Goal: Task Accomplishment & Management: Use online tool/utility

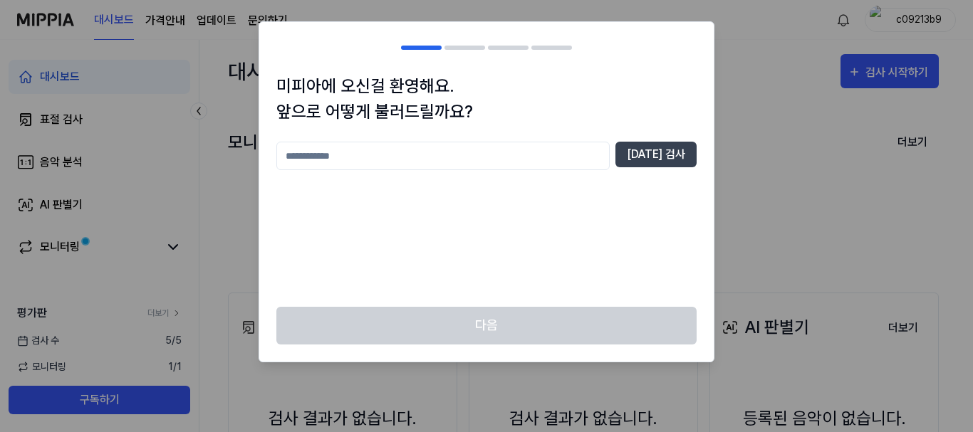
click at [551, 159] on input "text" at bounding box center [442, 156] width 333 height 28
type input "***"
click at [649, 163] on button "중복 검사" at bounding box center [655, 155] width 81 height 26
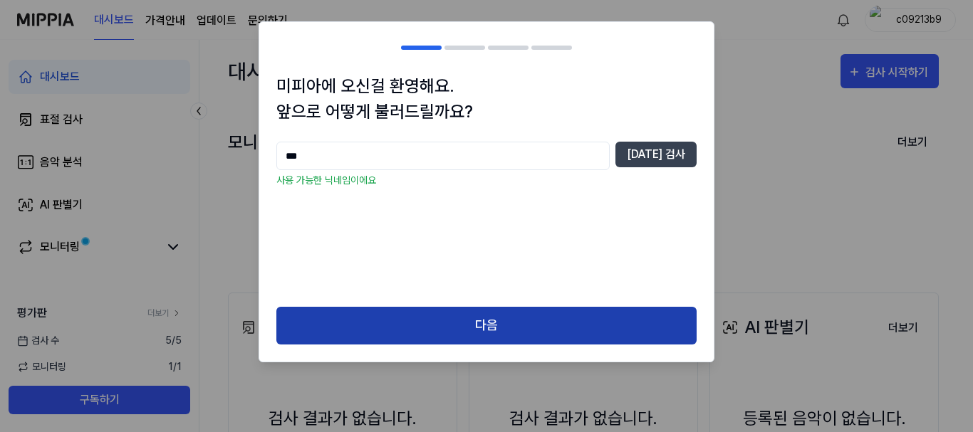
click at [489, 308] on button "다음" at bounding box center [486, 326] width 420 height 38
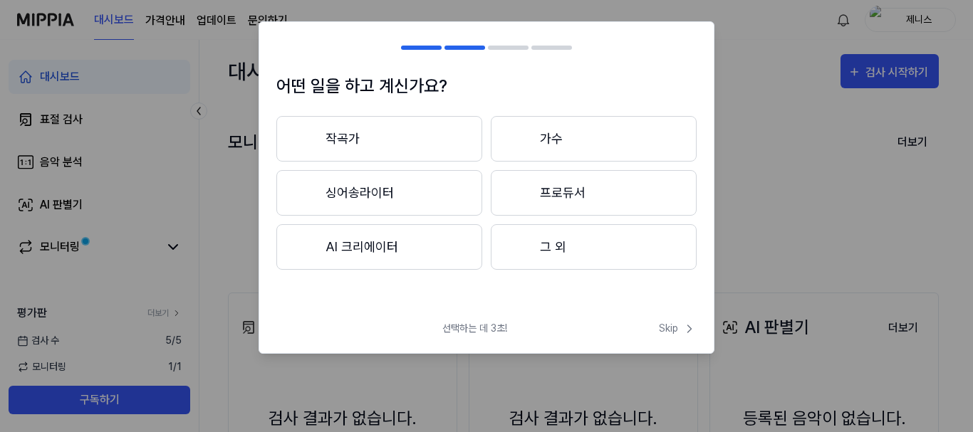
click at [396, 252] on button "AI 크리에이터" at bounding box center [379, 247] width 206 height 46
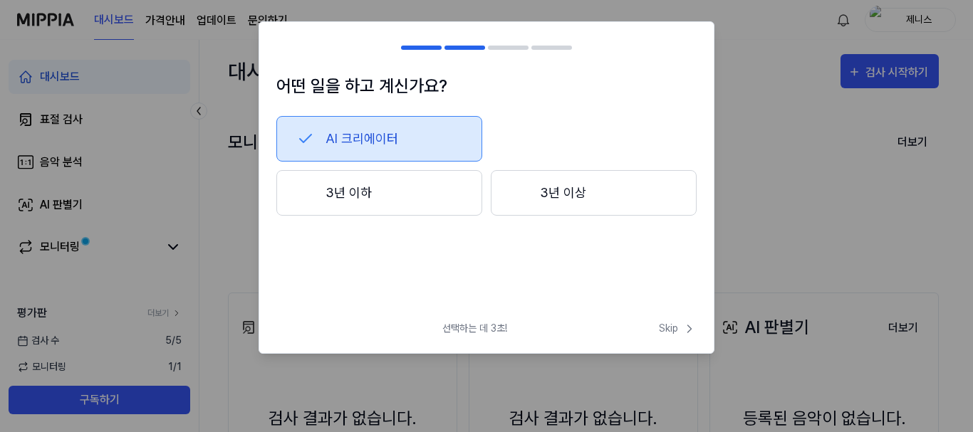
click at [375, 207] on button "3년 이하" at bounding box center [379, 193] width 206 height 46
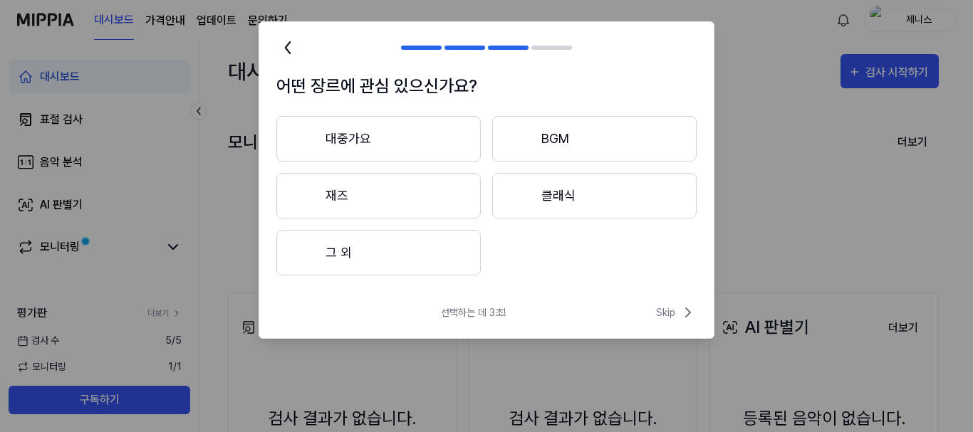
click at [396, 139] on button "대중가요" at bounding box center [378, 139] width 204 height 46
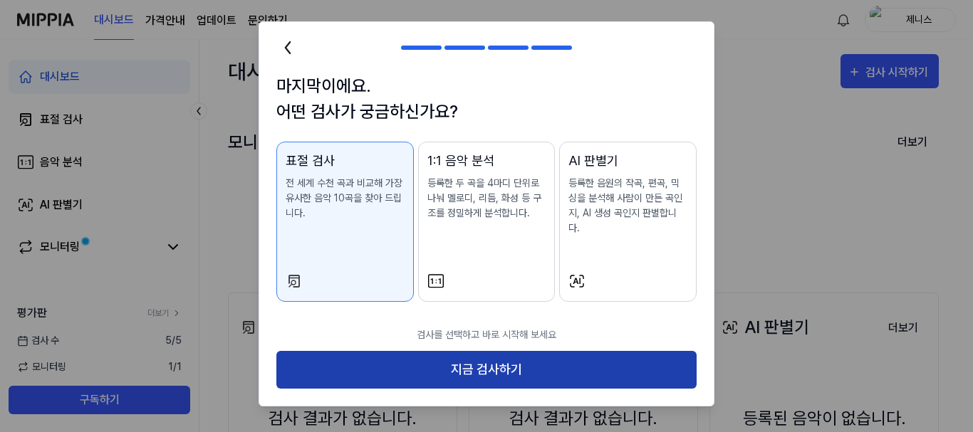
click at [467, 351] on button "지금 검사하기" at bounding box center [486, 370] width 420 height 38
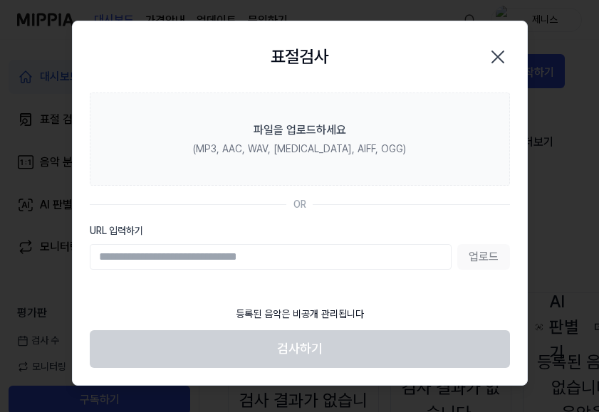
click at [491, 259] on div "업로드" at bounding box center [300, 257] width 420 height 26
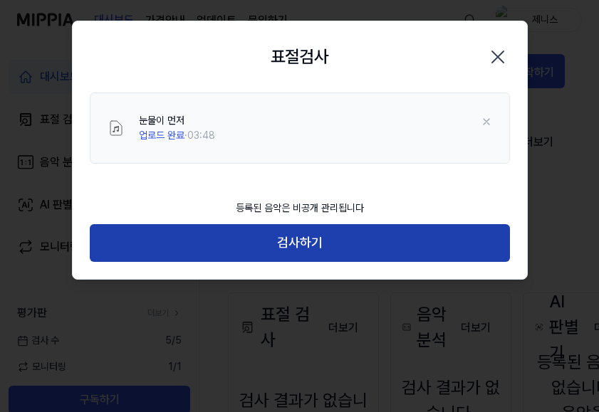
click at [259, 240] on button "검사하기" at bounding box center [300, 243] width 420 height 38
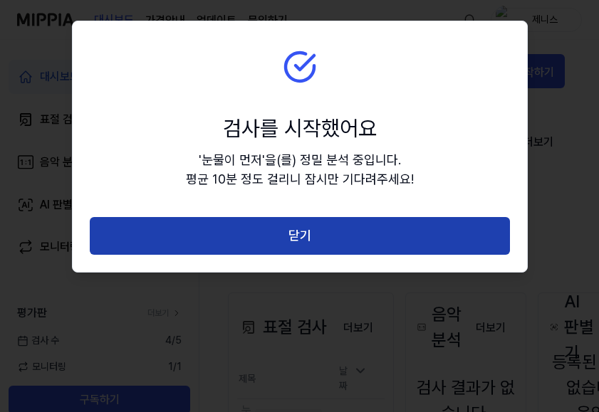
click at [371, 246] on button "닫기" at bounding box center [300, 236] width 420 height 38
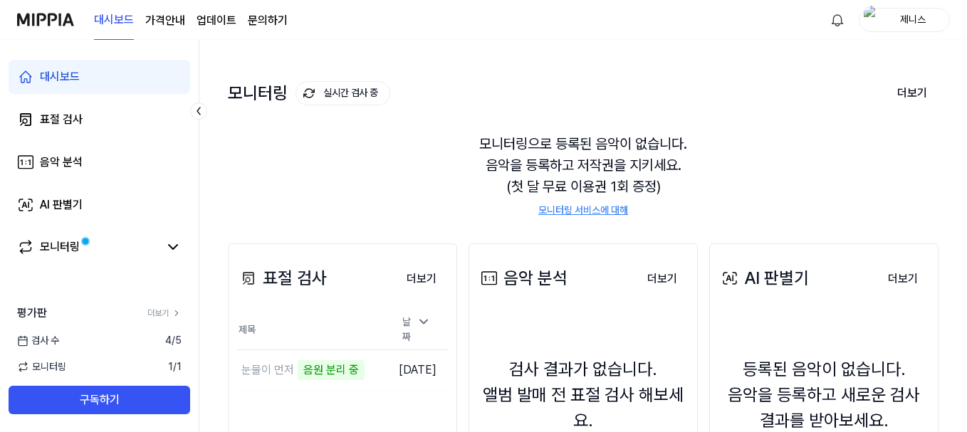
scroll to position [142, 0]
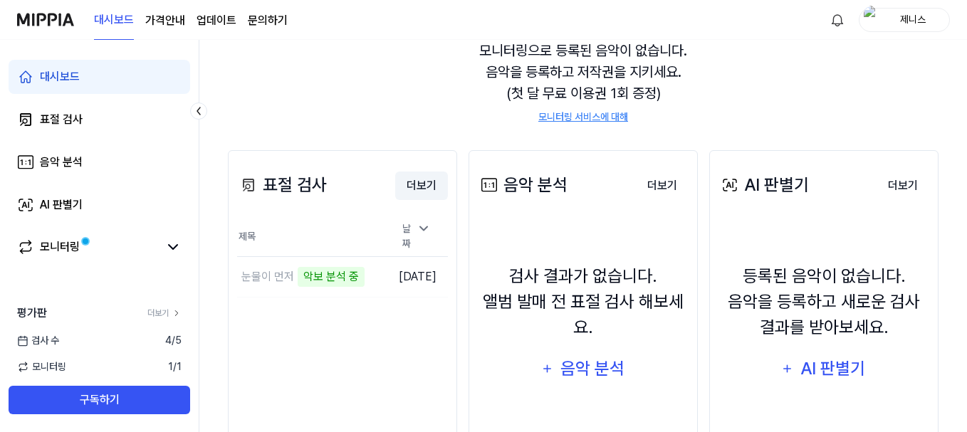
click at [414, 179] on button "더보기" at bounding box center [421, 186] width 53 height 28
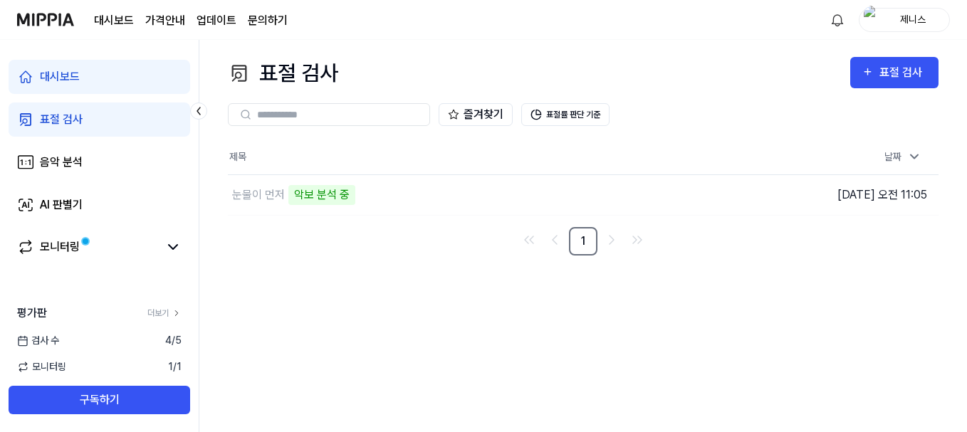
scroll to position [0, 0]
click at [684, 187] on td "눈물이 먼저 악보 분석 중 이동하기" at bounding box center [497, 195] width 538 height 40
drag, startPoint x: 293, startPoint y: 204, endPoint x: 303, endPoint y: 198, distance: 10.9
click at [299, 201] on div "악보 분석 중" at bounding box center [321, 195] width 67 height 20
click at [317, 197] on div "악보 분석 중" at bounding box center [321, 195] width 67 height 20
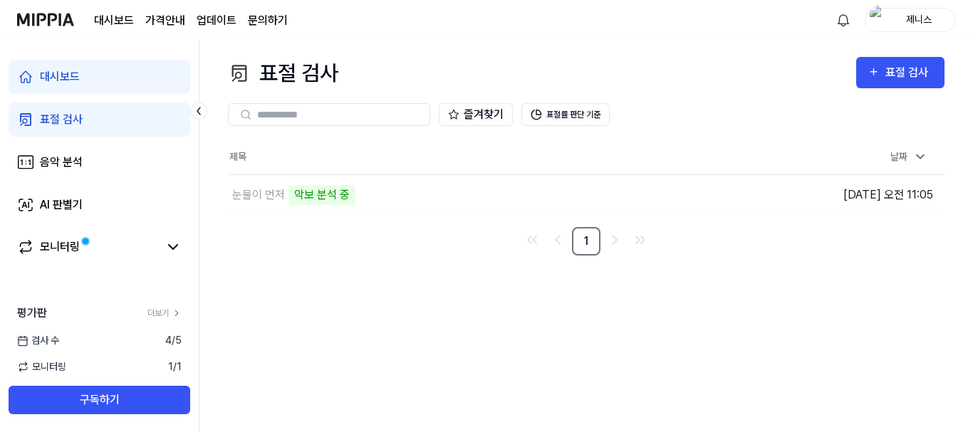
click at [93, 125] on link "표절 검사" at bounding box center [100, 120] width 182 height 34
click at [907, 161] on div "날짜" at bounding box center [909, 157] width 48 height 24
click at [901, 157] on div "날짜" at bounding box center [909, 157] width 48 height 24
click at [334, 200] on div "악보 분석 중" at bounding box center [321, 195] width 67 height 20
click at [314, 402] on div "표절 검사 표절 검사 표절 검사 음악 분석 AI 판별기 즐겨찾기 표절률 판단 기준 제목 날짜 눈물이 먼저 악보 분석 중 이동하기 2025.09…" at bounding box center [585, 236] width 773 height 392
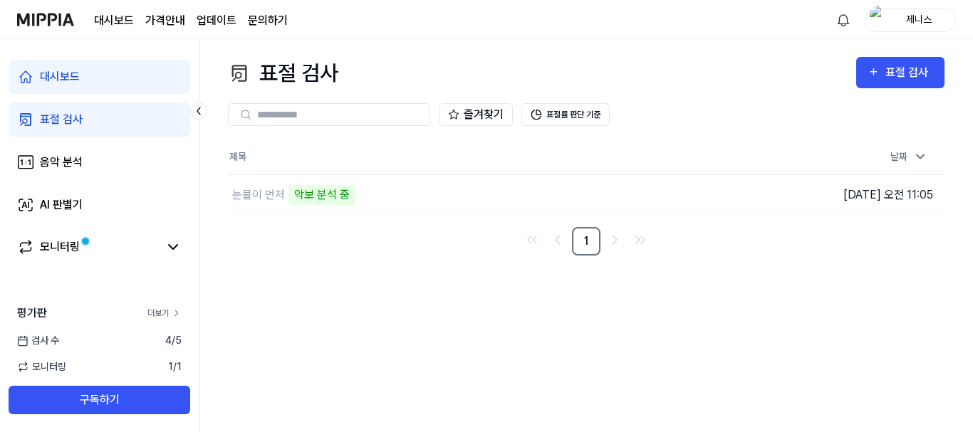
click at [162, 311] on link "더보기" at bounding box center [164, 313] width 34 height 13
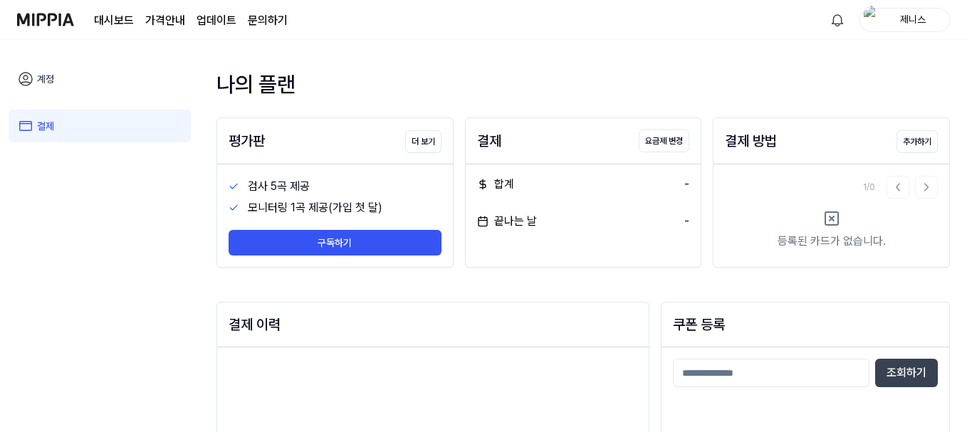
click at [55, 70] on link "계정" at bounding box center [100, 79] width 182 height 33
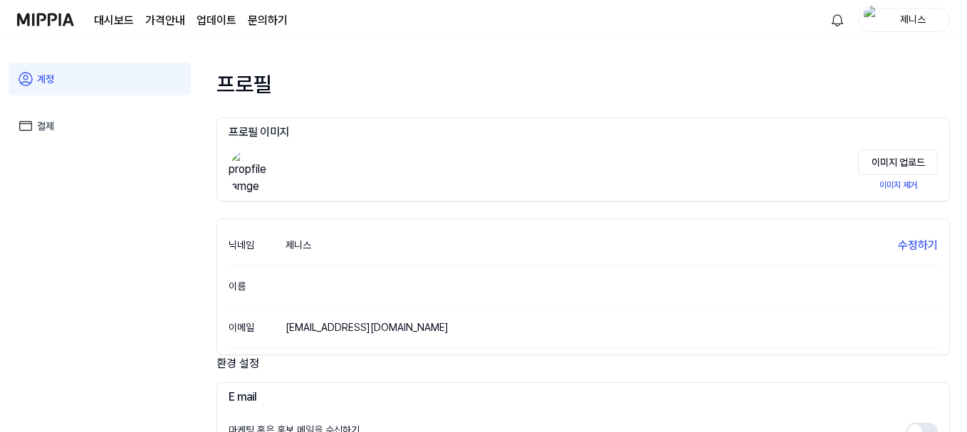
click at [129, 23] on link "대시보드" at bounding box center [114, 20] width 40 height 17
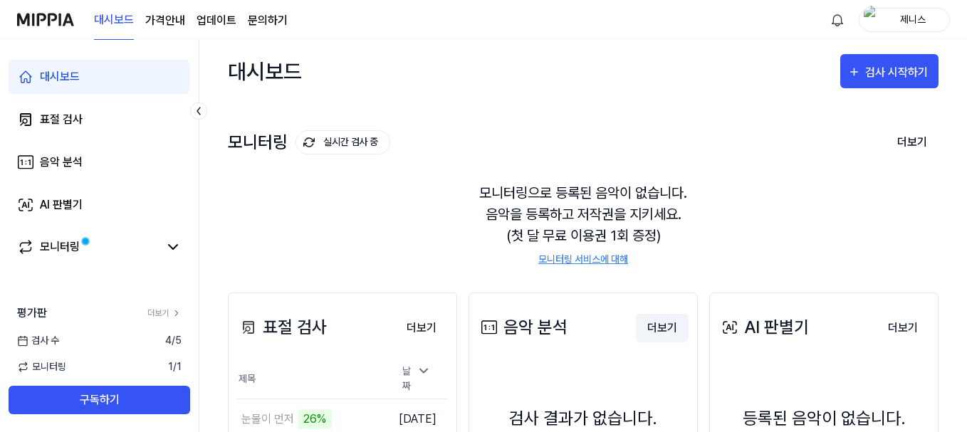
scroll to position [218, 0]
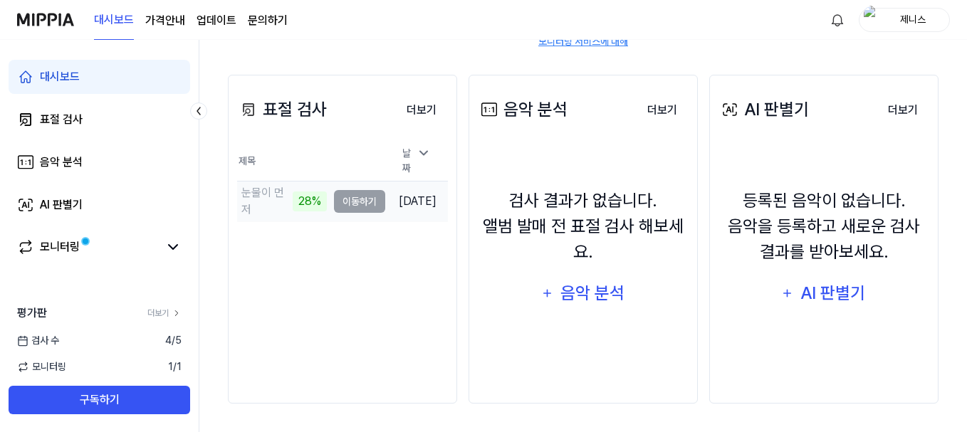
click at [335, 198] on td "눈물이 먼저 28% 이동하기" at bounding box center [311, 202] width 148 height 40
click at [334, 199] on button "이동하기" at bounding box center [359, 201] width 51 height 23
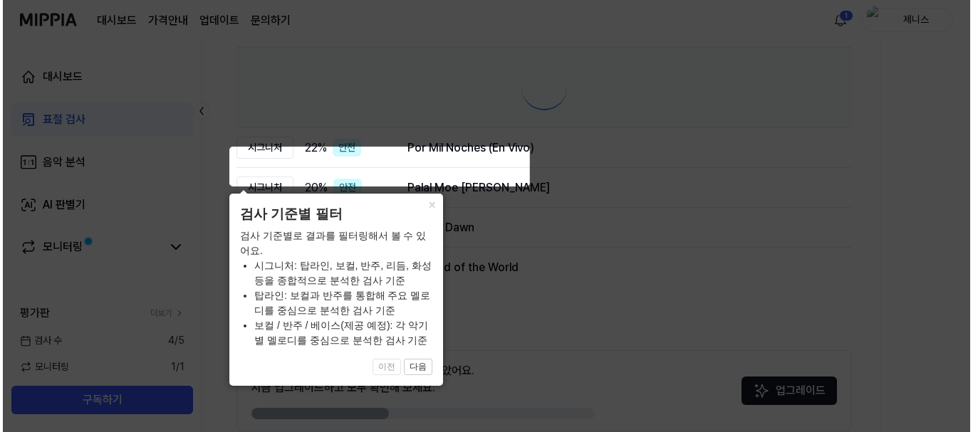
scroll to position [0, 0]
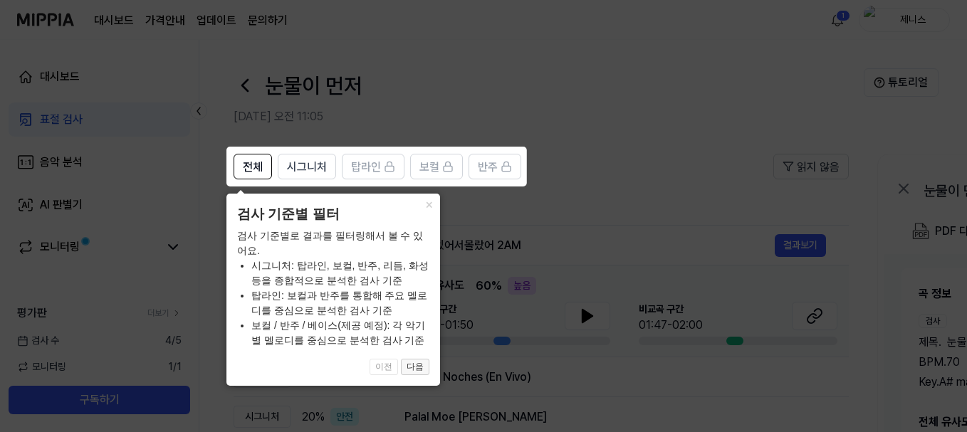
click at [412, 361] on button "다음" at bounding box center [415, 367] width 28 height 17
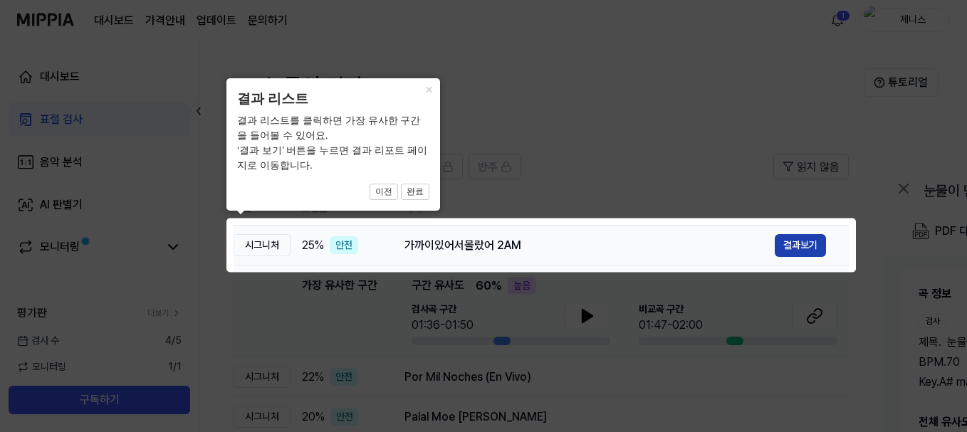
click at [792, 245] on button "결과보기" at bounding box center [800, 245] width 51 height 23
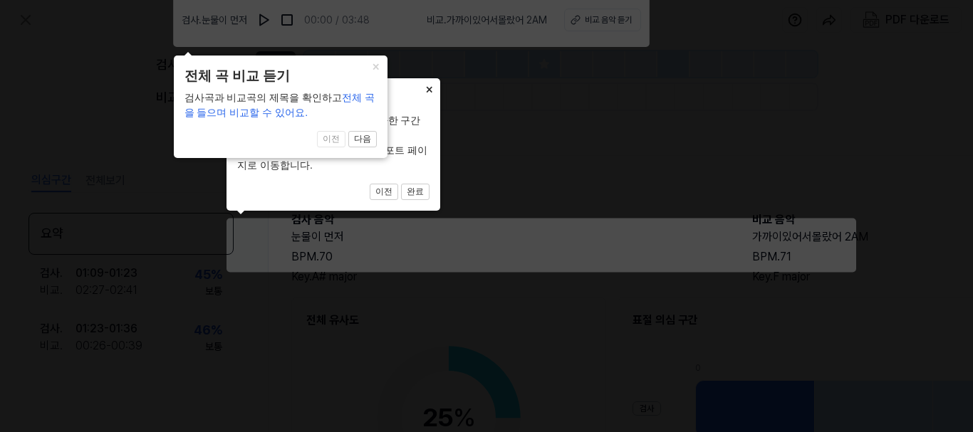
click at [439, 85] on button "×" at bounding box center [428, 88] width 23 height 20
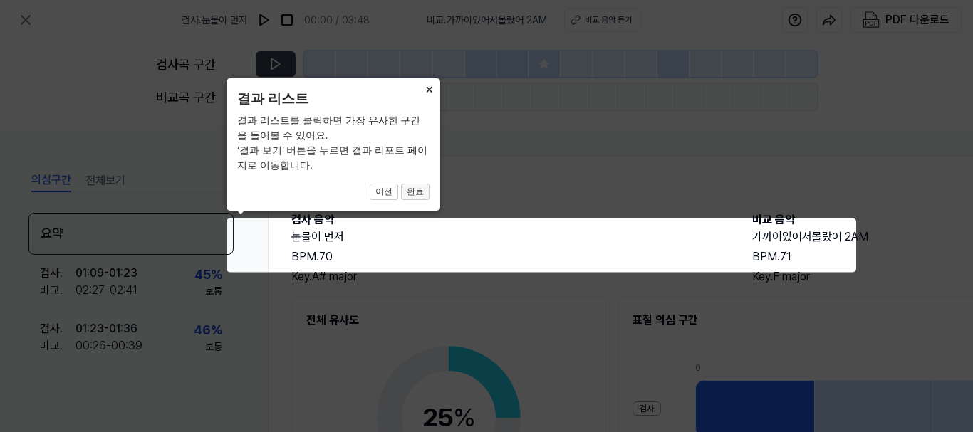
click at [414, 197] on button "완료" at bounding box center [415, 192] width 28 height 17
click at [409, 195] on button "완료" at bounding box center [415, 192] width 28 height 17
click at [424, 85] on button "×" at bounding box center [428, 88] width 23 height 20
click at [611, 298] on icon at bounding box center [486, 216] width 973 height 432
click at [385, 190] on button "이전" at bounding box center [384, 192] width 28 height 17
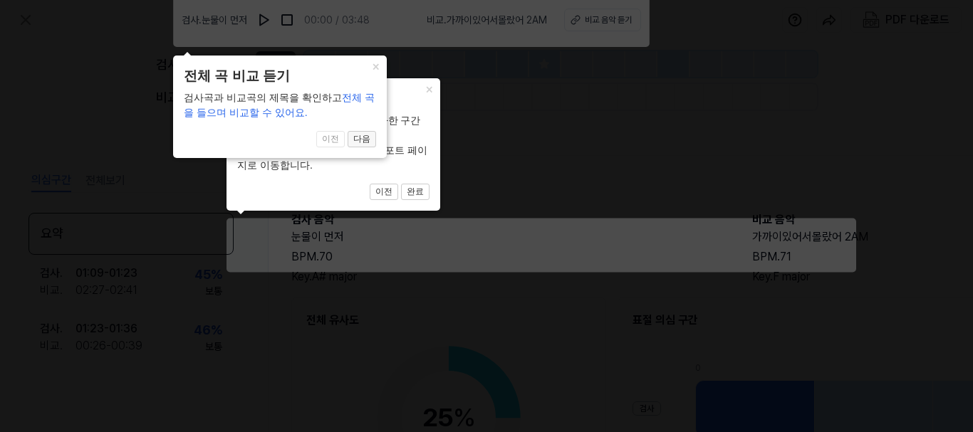
click at [401, 184] on button "다음" at bounding box center [415, 192] width 28 height 17
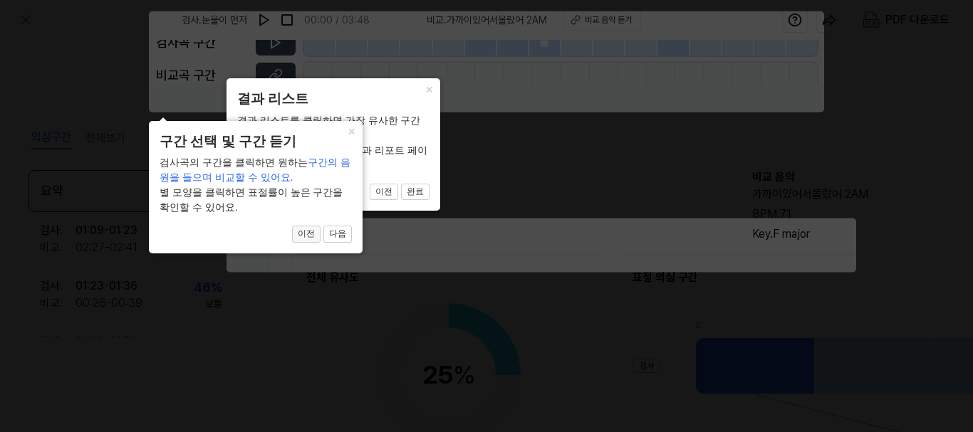
click at [370, 201] on button "이전" at bounding box center [384, 192] width 28 height 17
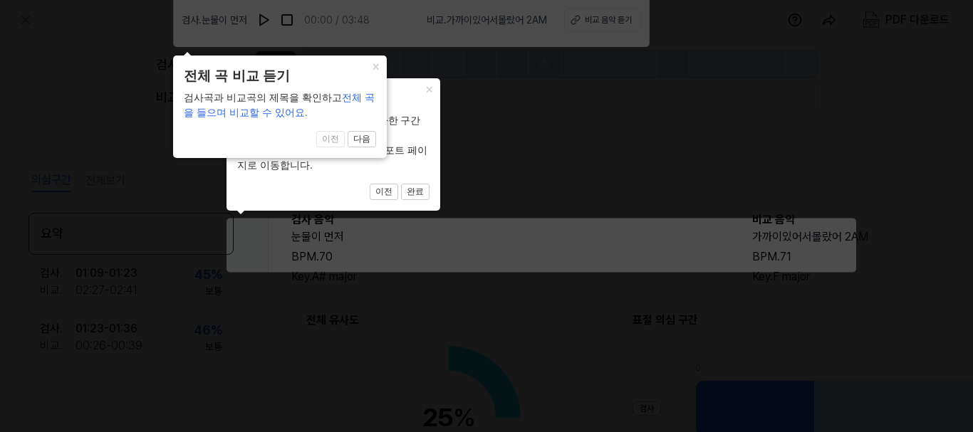
click at [338, 184] on span "이전 다음" at bounding box center [333, 192] width 192 height 17
click at [417, 78] on button "×" at bounding box center [428, 88] width 23 height 20
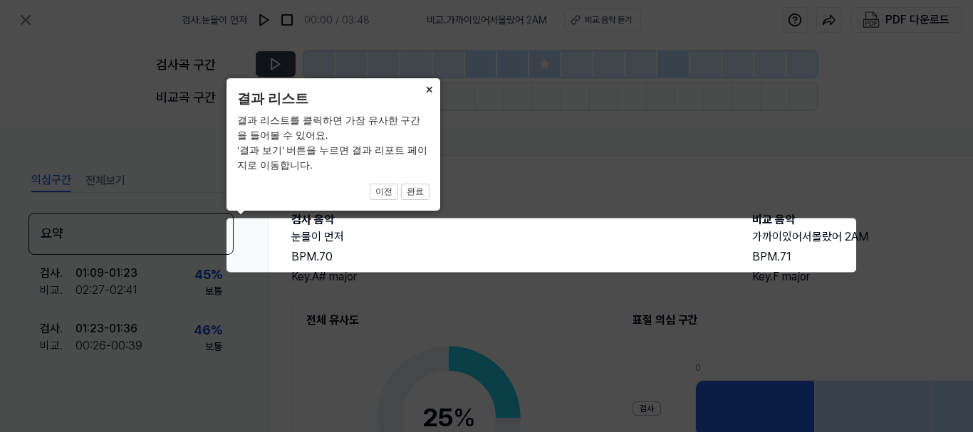
click at [427, 91] on button "×" at bounding box center [428, 88] width 23 height 20
click at [389, 190] on button "이전" at bounding box center [384, 192] width 28 height 17
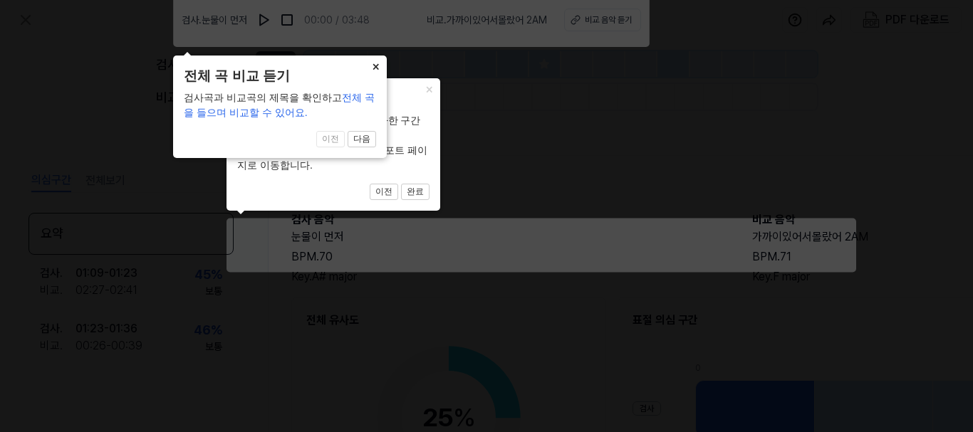
click at [417, 78] on button "×" at bounding box center [428, 88] width 23 height 20
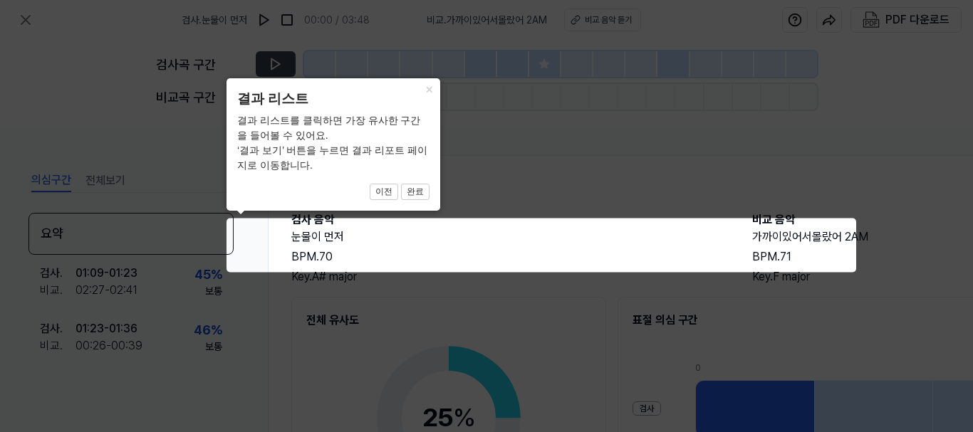
click at [568, 234] on icon at bounding box center [486, 216] width 973 height 432
click at [551, 94] on icon at bounding box center [486, 216] width 973 height 432
click at [526, 333] on icon at bounding box center [486, 216] width 973 height 432
click at [108, 185] on icon at bounding box center [486, 216] width 973 height 432
click at [411, 192] on button "완료" at bounding box center [415, 192] width 28 height 17
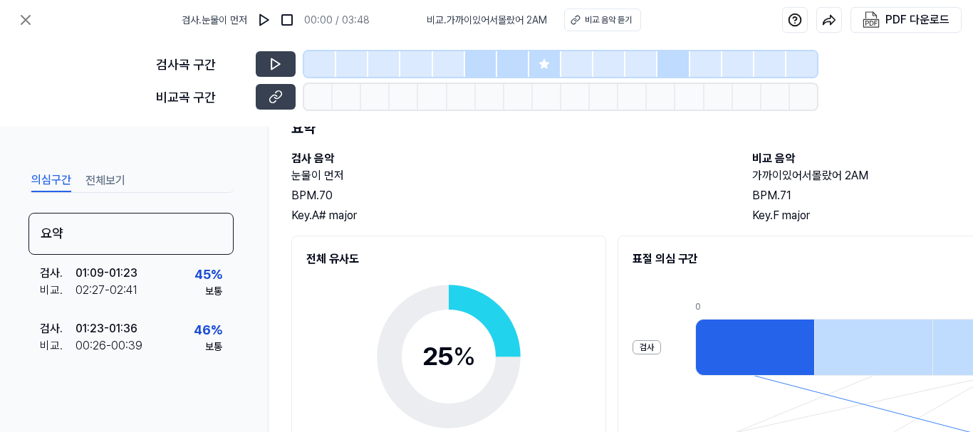
scroll to position [142, 0]
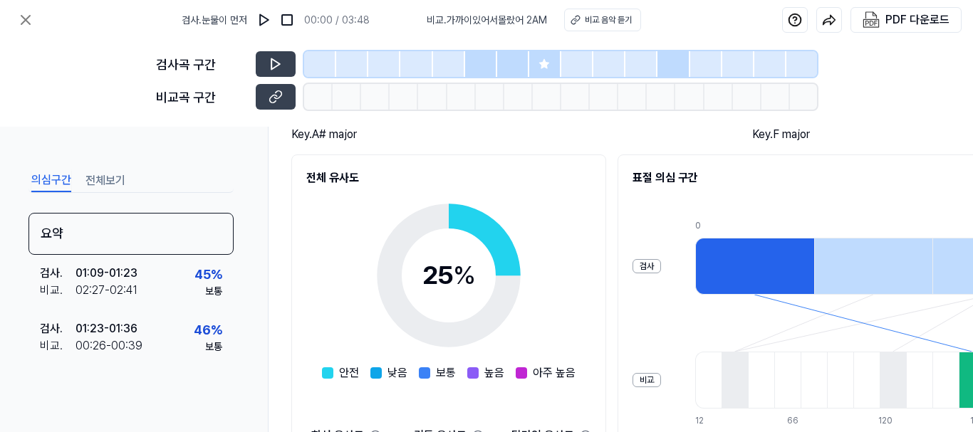
click at [113, 59] on div "검사곡 구간 비교곡 구간" at bounding box center [486, 83] width 973 height 87
click at [921, 16] on div "PDF 다운로드" at bounding box center [917, 20] width 64 height 19
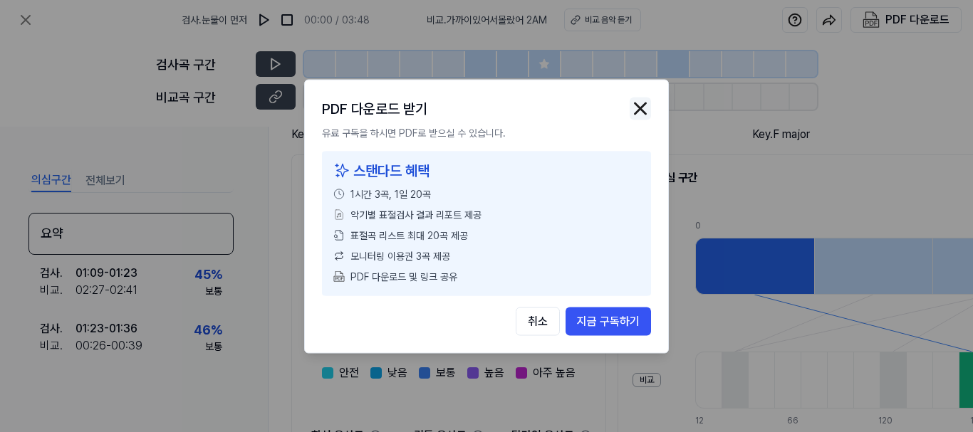
click at [639, 110] on img "button" at bounding box center [640, 108] width 21 height 21
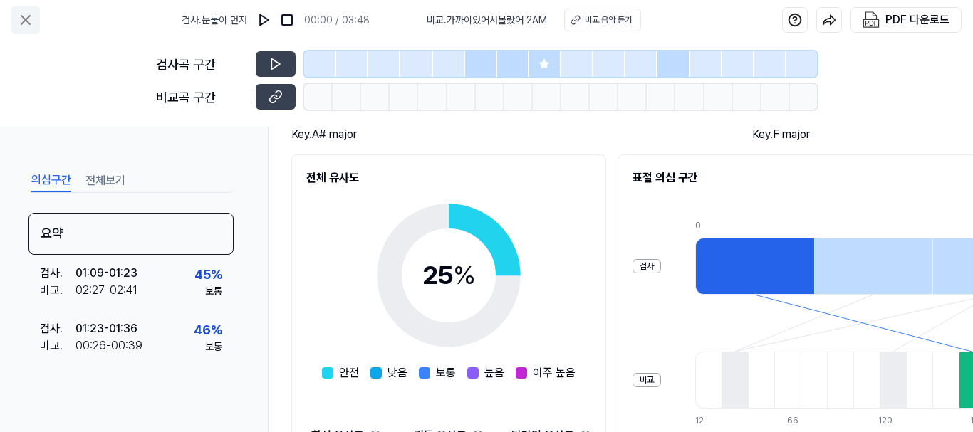
click at [32, 21] on icon at bounding box center [25, 19] width 17 height 17
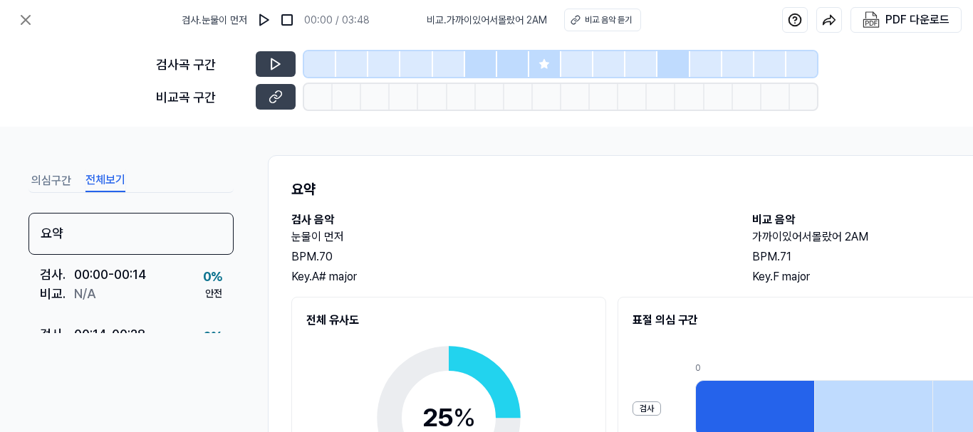
click at [115, 174] on button "전체보기" at bounding box center [105, 180] width 40 height 23
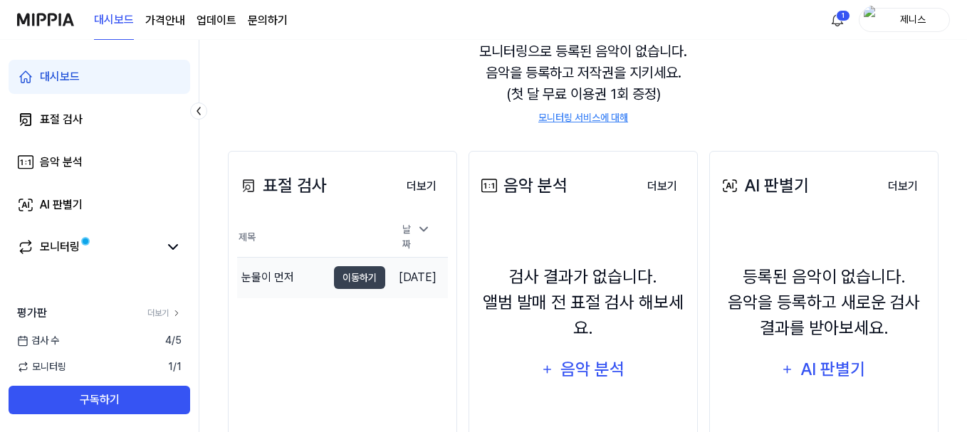
scroll to position [142, 0]
click at [134, 116] on link "표절 검사" at bounding box center [100, 120] width 182 height 34
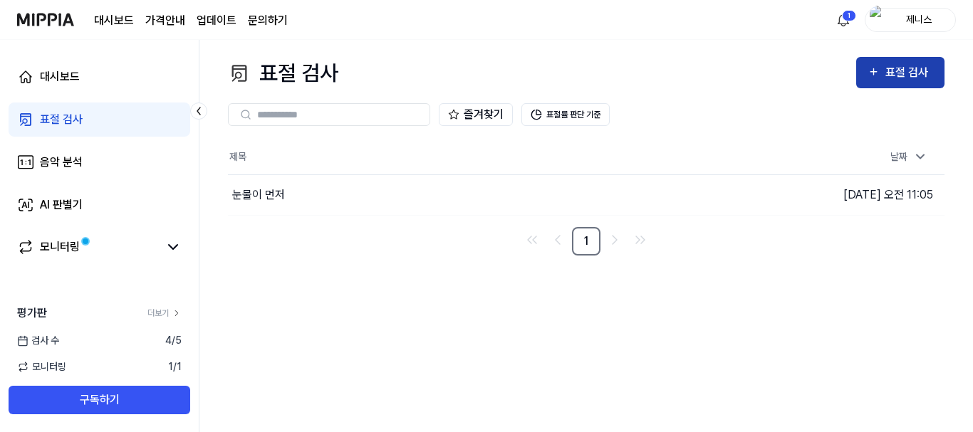
click at [917, 68] on div "표절 검사" at bounding box center [909, 72] width 48 height 19
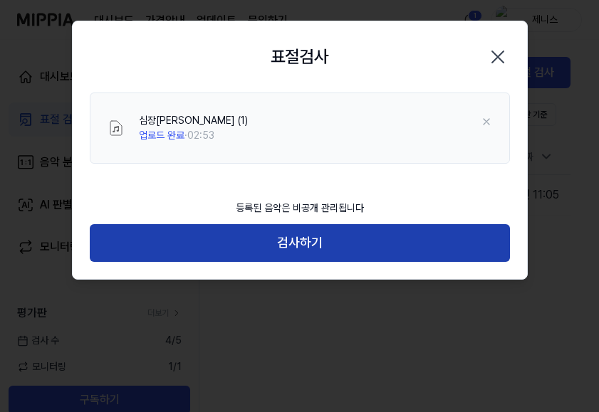
click at [323, 240] on button "검사하기" at bounding box center [300, 243] width 420 height 38
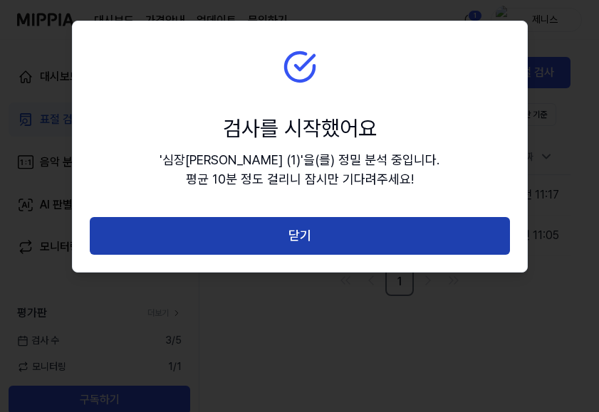
click at [330, 235] on button "닫기" at bounding box center [300, 236] width 420 height 38
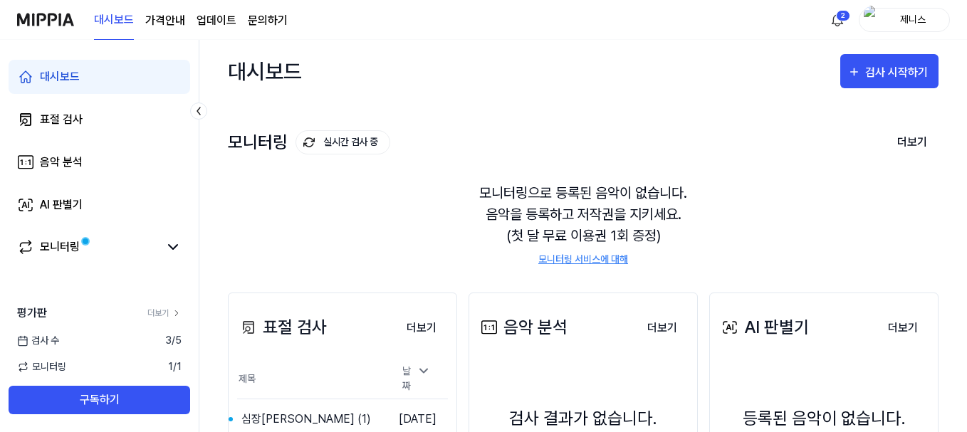
click at [418, 199] on div "모니터링으로 등록된 음악이 없습니다. 음악을 등록하고 저작권을 지키세요. (첫 달 무료 이용권 1회 증정) 모니터링 서비스에 대해" at bounding box center [583, 224] width 711 height 119
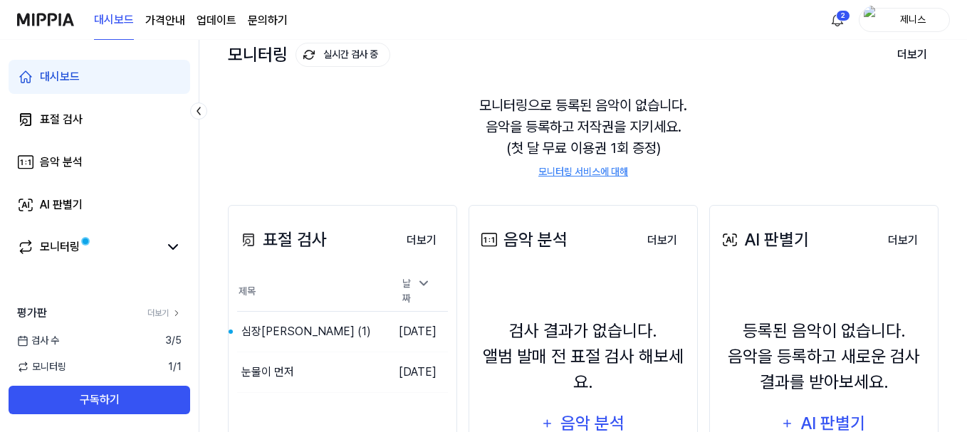
scroll to position [214, 0]
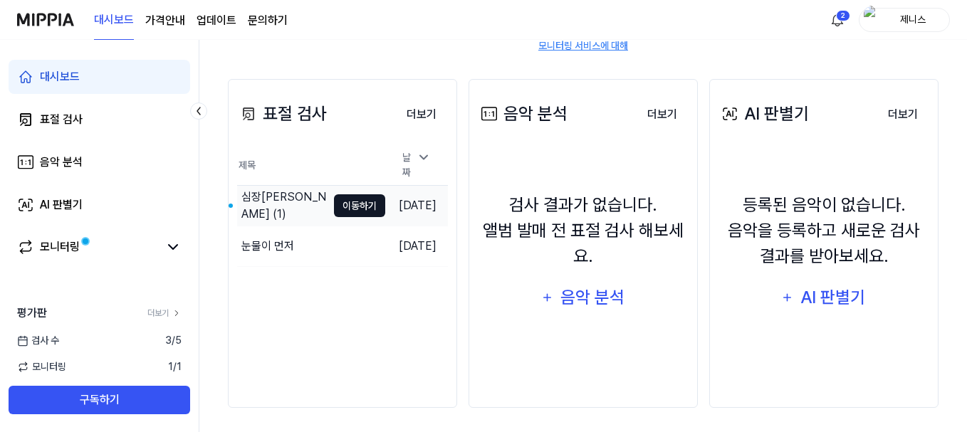
click at [334, 199] on button "이동하기" at bounding box center [359, 205] width 51 height 23
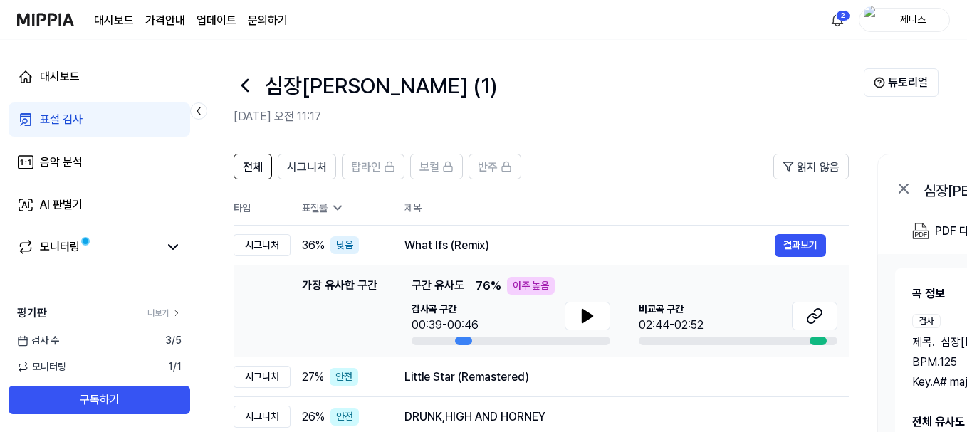
click at [130, 122] on link "표절 검사" at bounding box center [100, 120] width 182 height 34
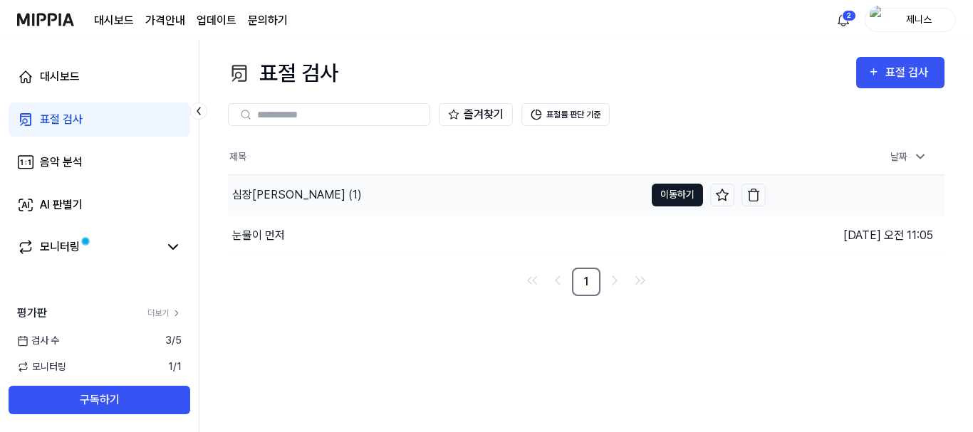
click at [593, 201] on button "이동하기" at bounding box center [677, 195] width 51 height 23
